Goal: Task Accomplishment & Management: Use online tool/utility

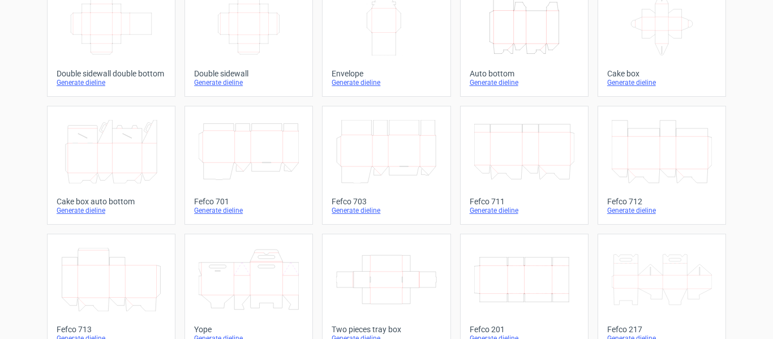
scroll to position [368, 0]
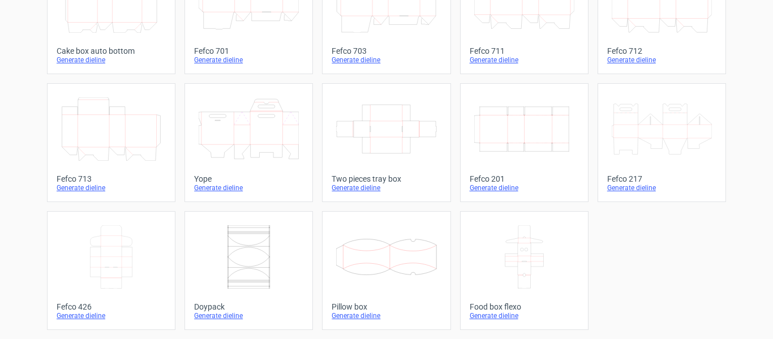
click at [480, 184] on div "Generate dieline" at bounding box center [524, 187] width 109 height 9
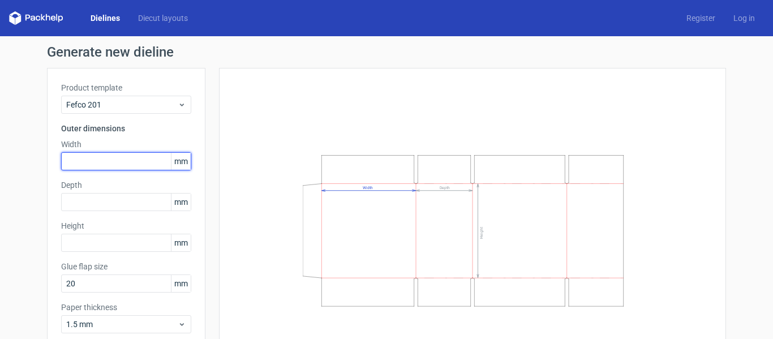
click at [116, 161] on input "text" at bounding box center [126, 161] width 130 height 18
type input "480"
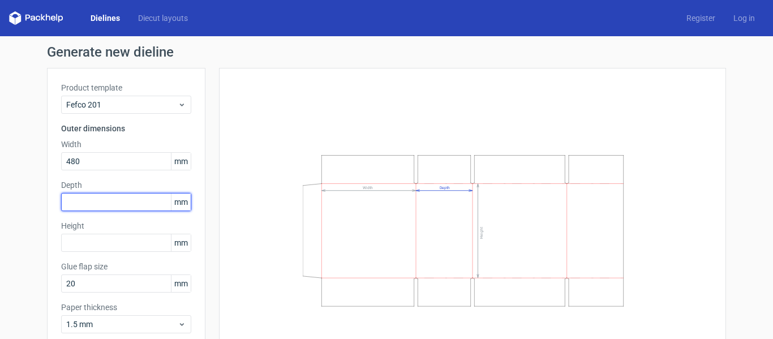
click at [119, 208] on input "text" at bounding box center [126, 202] width 130 height 18
type input "310"
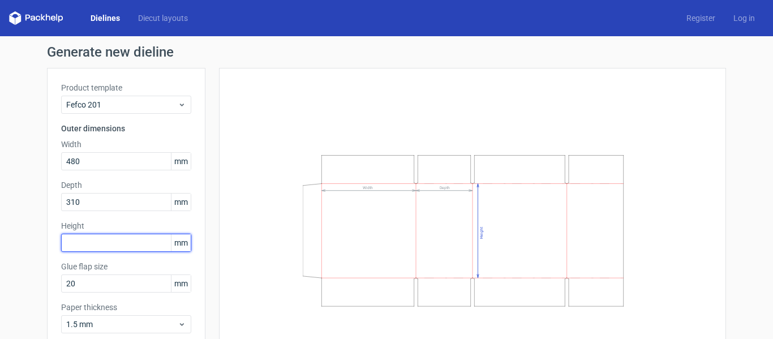
click at [121, 234] on input "text" at bounding box center [126, 243] width 130 height 18
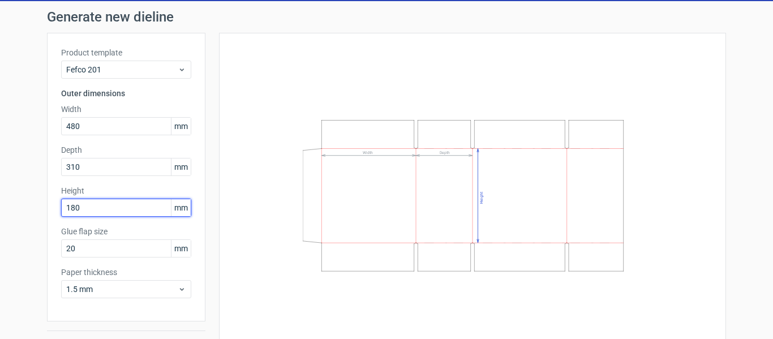
scroll to position [63, 0]
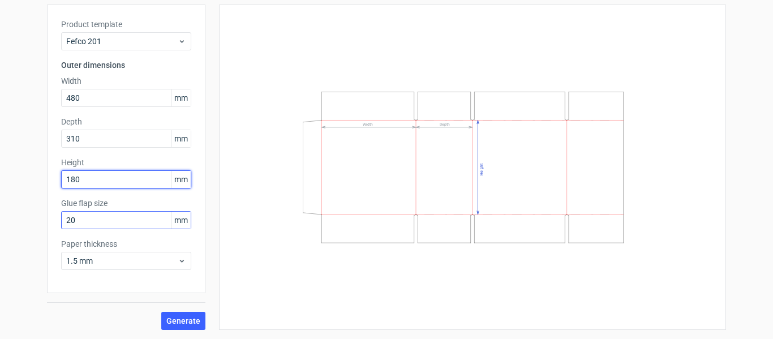
type input "180"
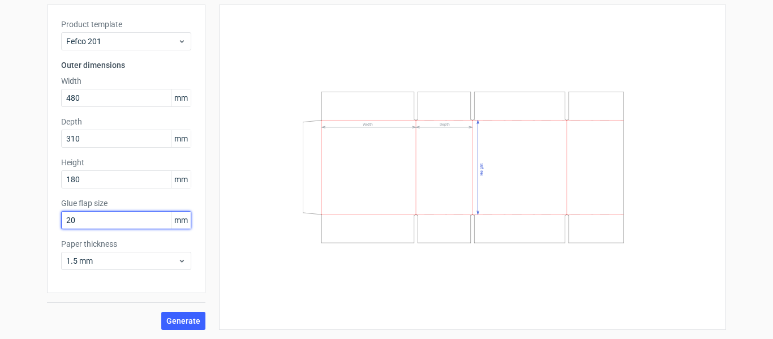
click at [110, 227] on input "20" at bounding box center [126, 220] width 130 height 18
type input "2"
type input "35"
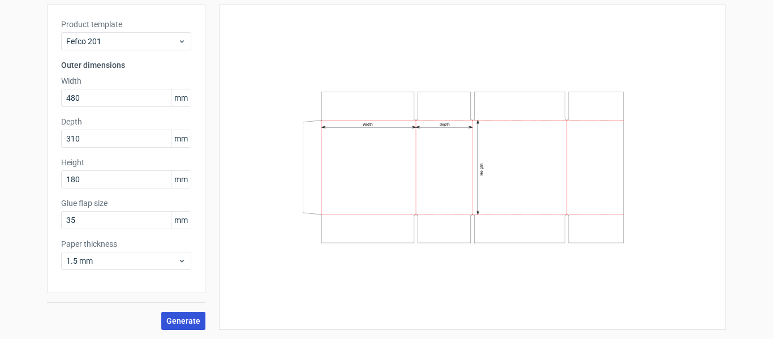
drag, startPoint x: 169, startPoint y: 308, endPoint x: 177, endPoint y: 317, distance: 12.5
click at [177, 317] on div "Generate" at bounding box center [126, 311] width 158 height 37
click at [177, 317] on span "Generate" at bounding box center [183, 321] width 34 height 8
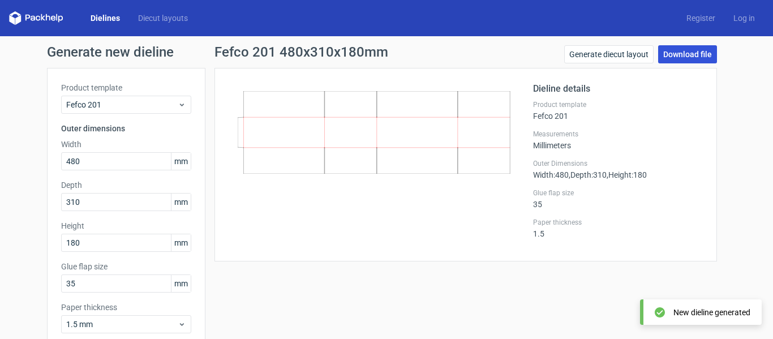
click at [691, 49] on link "Download file" at bounding box center [687, 54] width 59 height 18
